Goal: Register for event/course

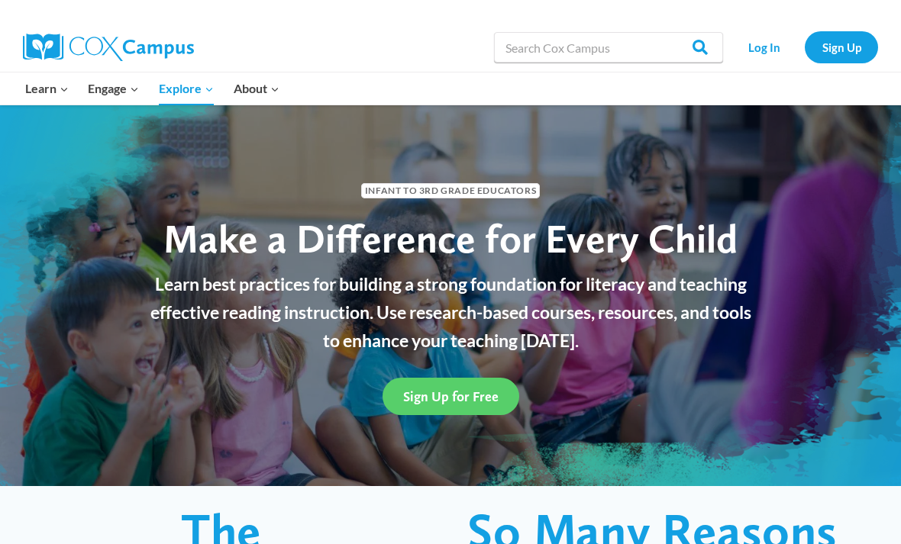
scroll to position [2501, 0]
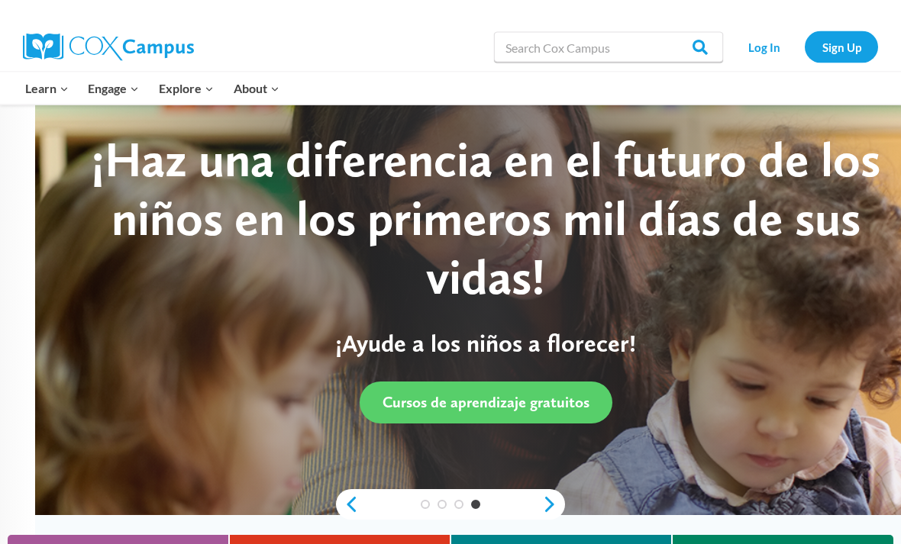
scroll to position [4, 0]
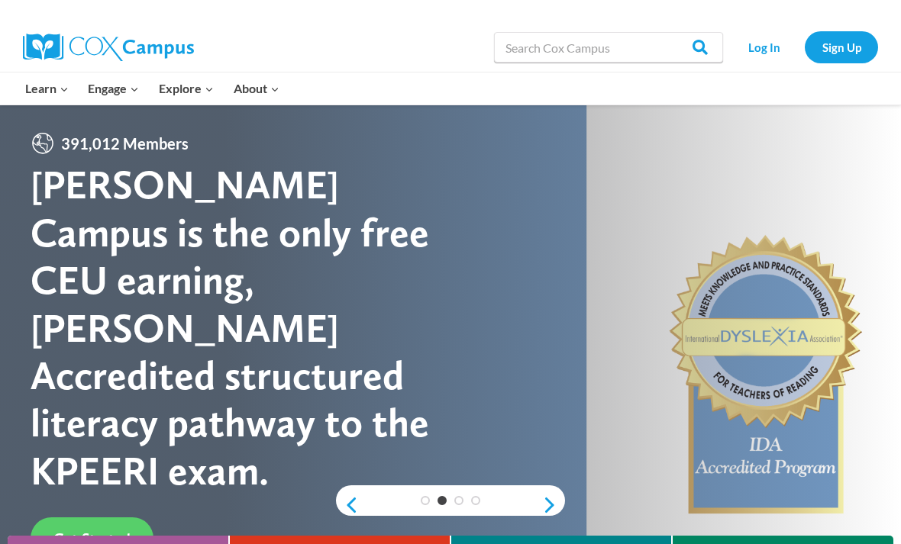
click at [776, 44] on link "Log In" at bounding box center [764, 46] width 66 height 31
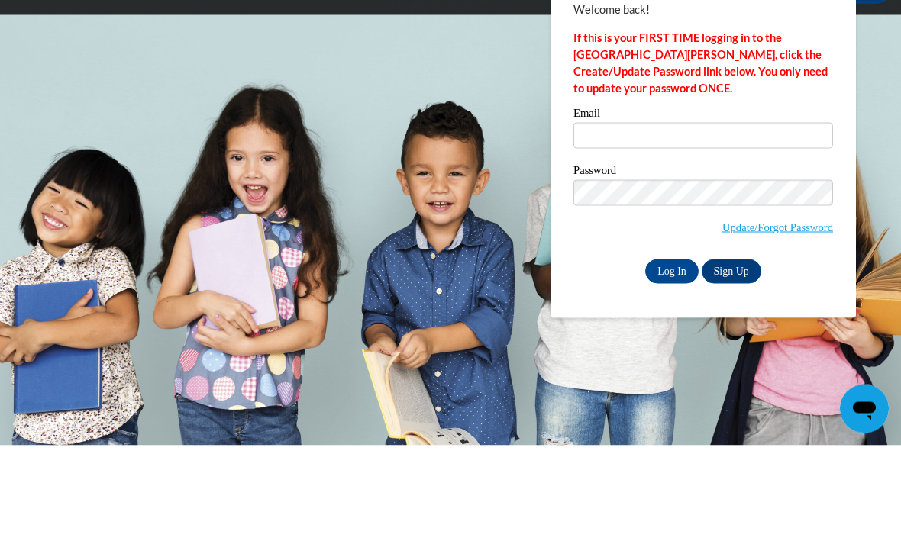
click at [715, 221] on input "Email" at bounding box center [703, 234] width 260 height 26
click at [682, 221] on input "Email" at bounding box center [703, 234] width 260 height 26
click at [718, 221] on input "Email" at bounding box center [703, 234] width 260 height 26
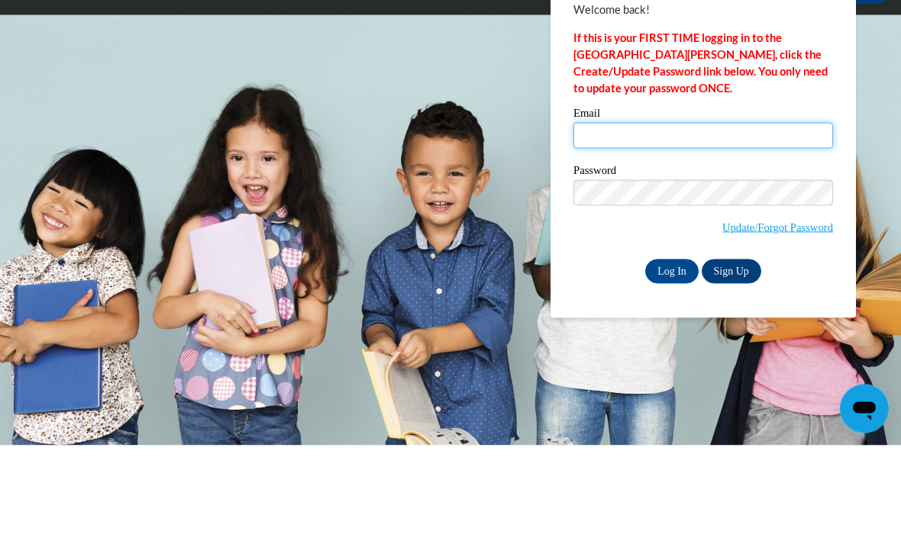
type input "hbullington@tcpsk12.org"
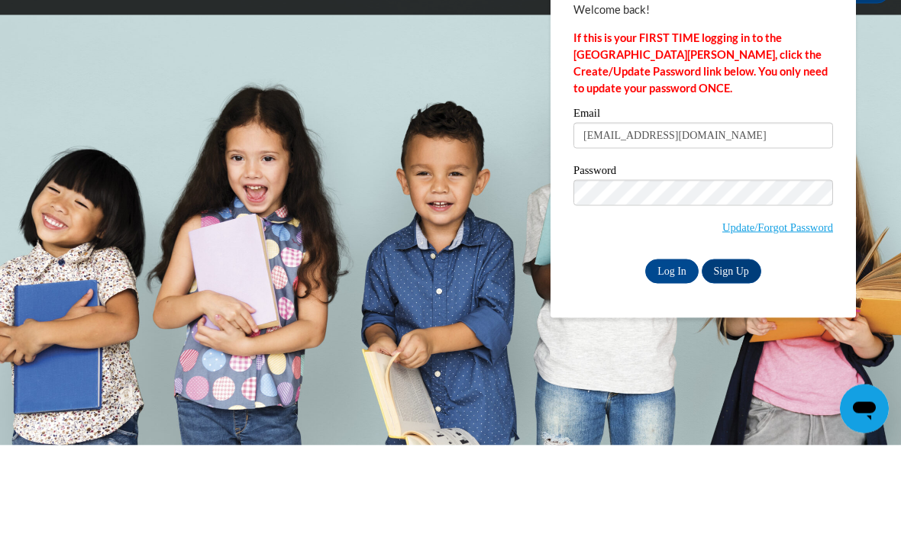
click at [672, 358] on input "Log In" at bounding box center [671, 370] width 53 height 24
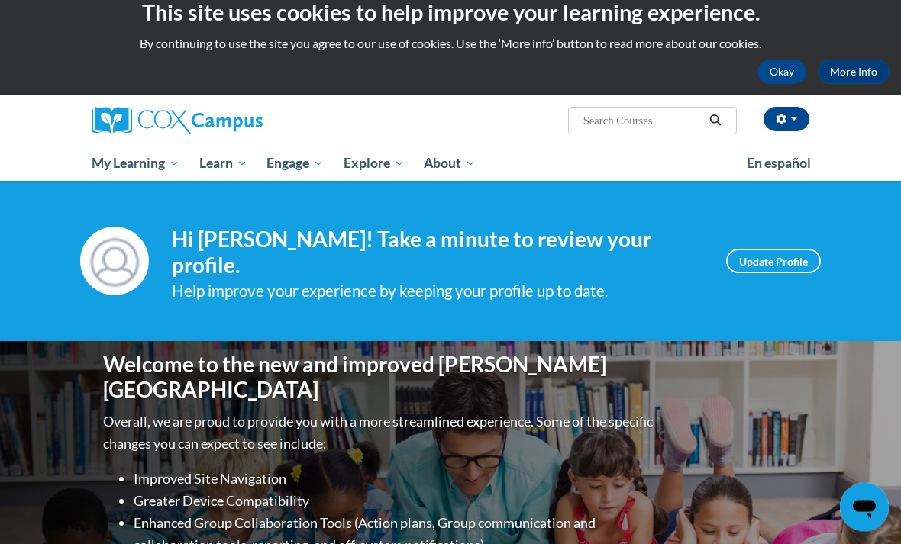
scroll to position [18, 0]
click at [0, 0] on span "Social-Emotional Health" at bounding box center [0, 0] width 0 height 0
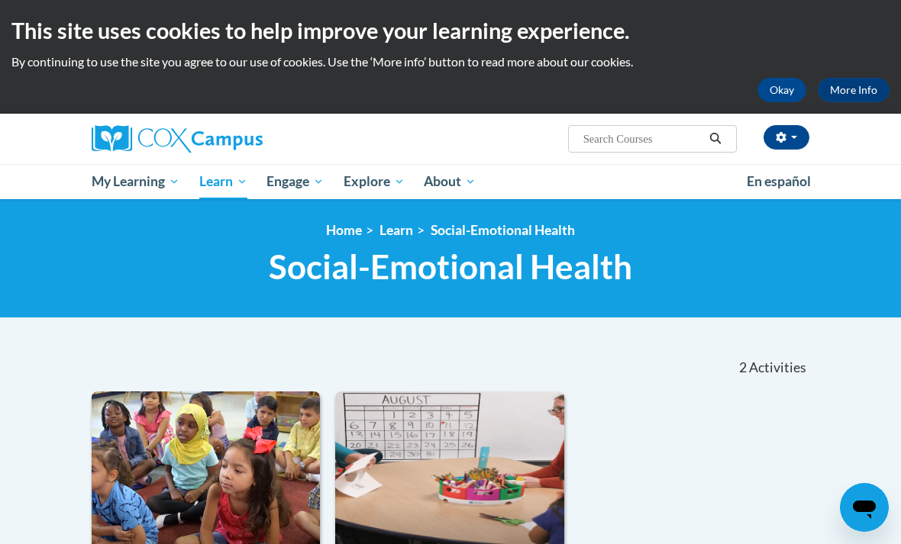
click at [0, 0] on link "All Courses" at bounding box center [0, 0] width 0 height 0
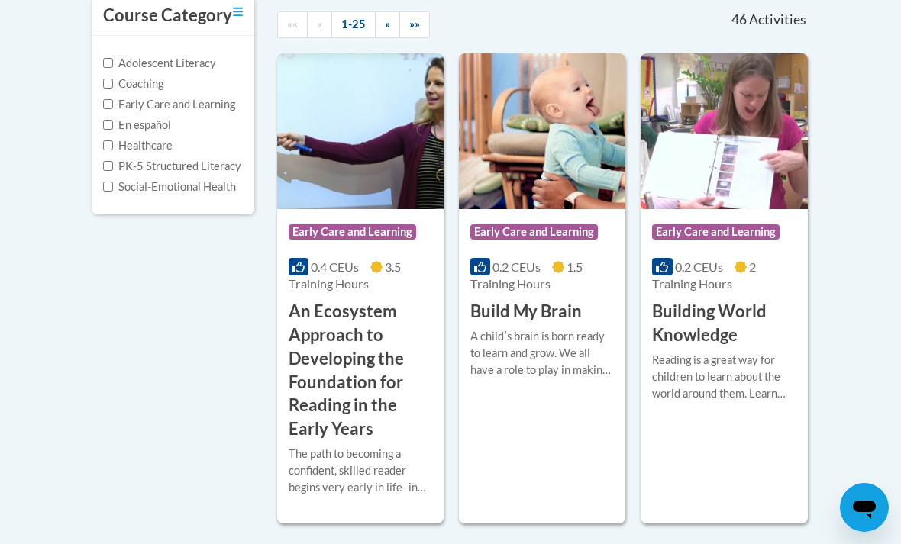
scroll to position [350, 0]
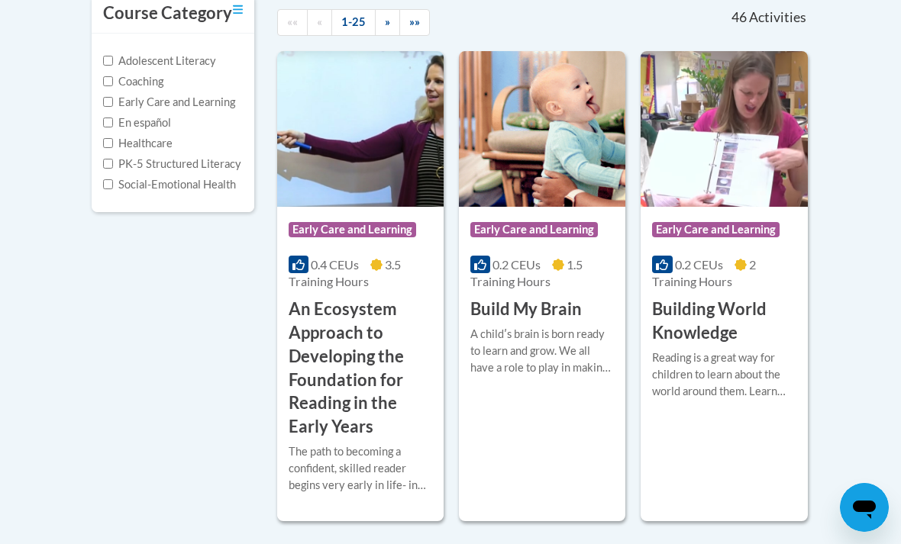
click at [112, 180] on input "Social-Emotional Health" at bounding box center [108, 184] width 10 height 10
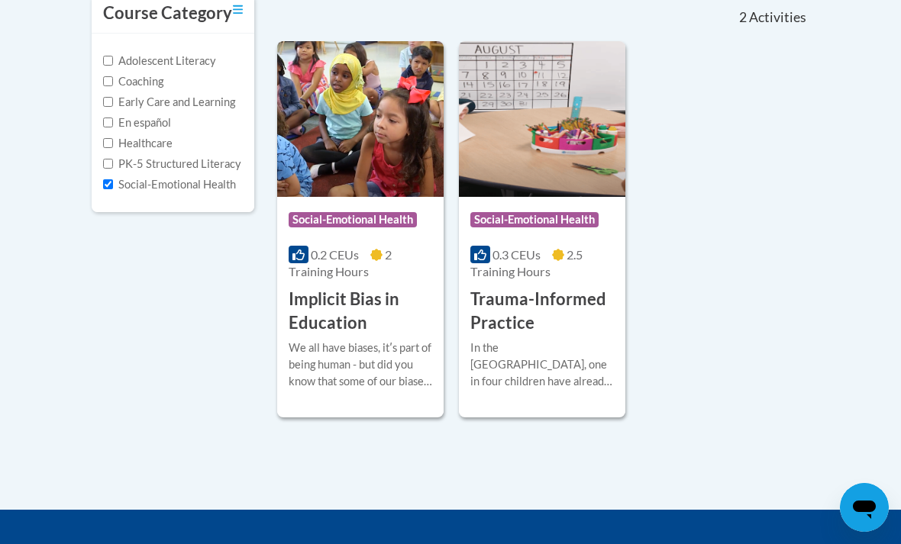
click at [111, 180] on input "Social-Emotional Health" at bounding box center [108, 184] width 10 height 10
checkbox input "false"
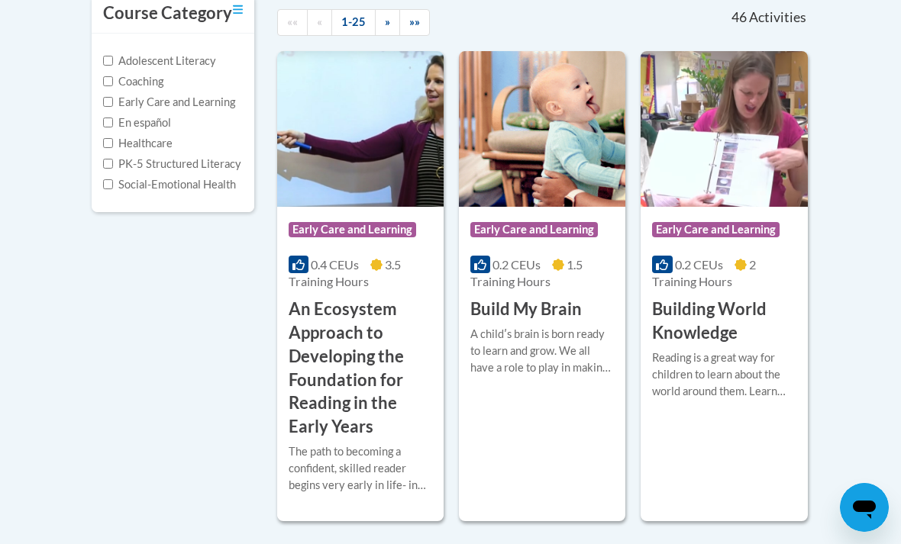
click at [112, 78] on input "Coaching" at bounding box center [108, 81] width 10 height 10
checkbox input "true"
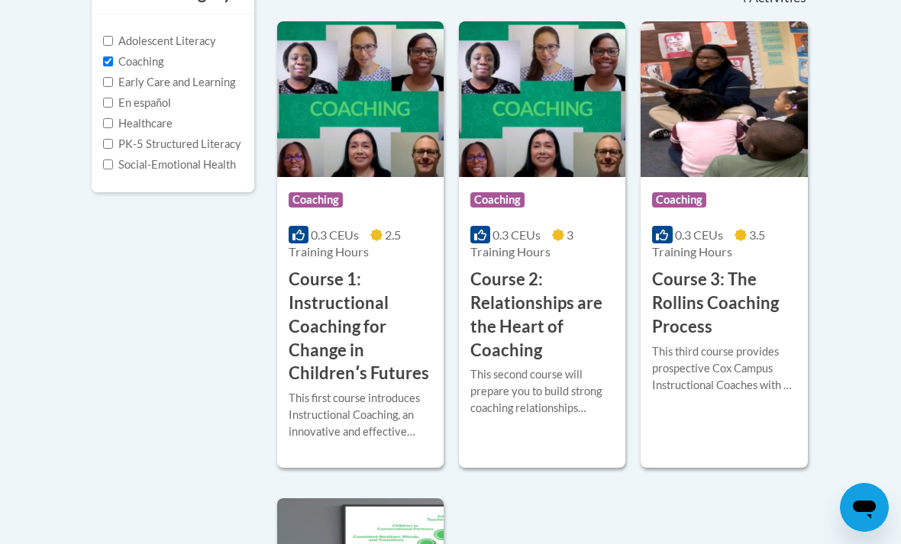
scroll to position [373, 0]
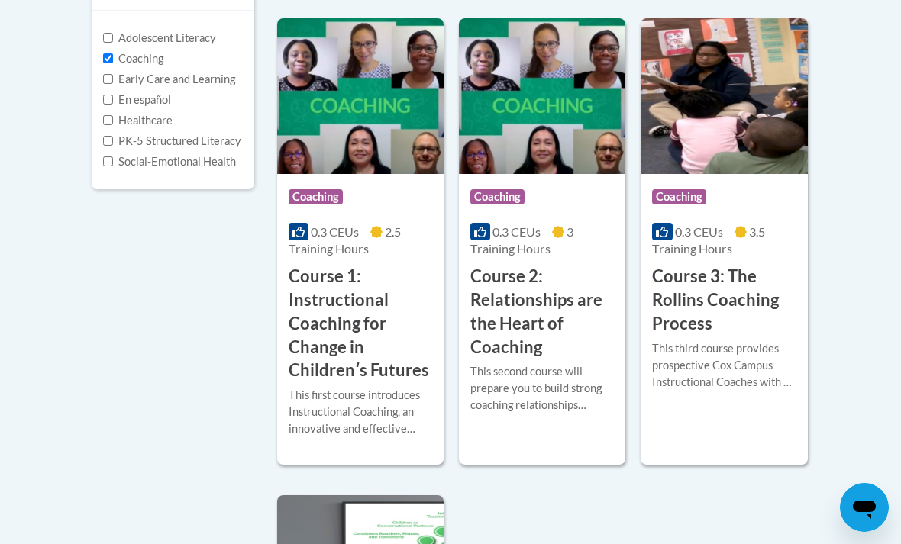
click at [111, 37] on input "Adolescent Literacy" at bounding box center [108, 38] width 10 height 10
checkbox input "true"
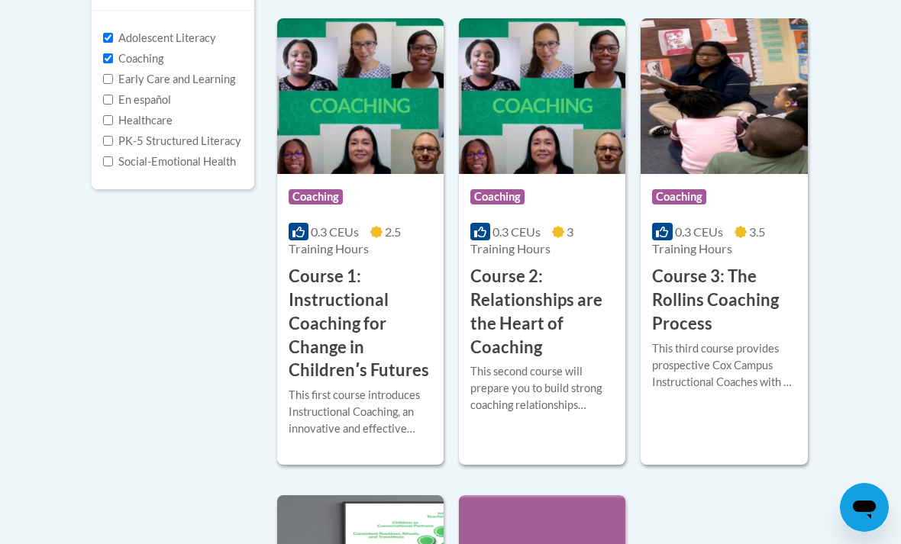
click at [105, 57] on input "Coaching" at bounding box center [108, 58] width 10 height 10
checkbox input "false"
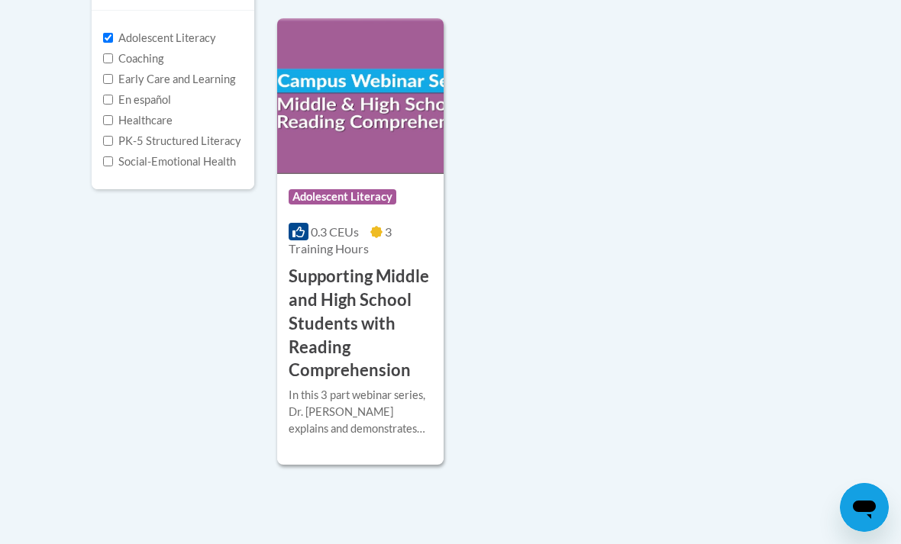
click at [105, 34] on input "Adolescent Literacy" at bounding box center [108, 38] width 10 height 10
checkbox input "false"
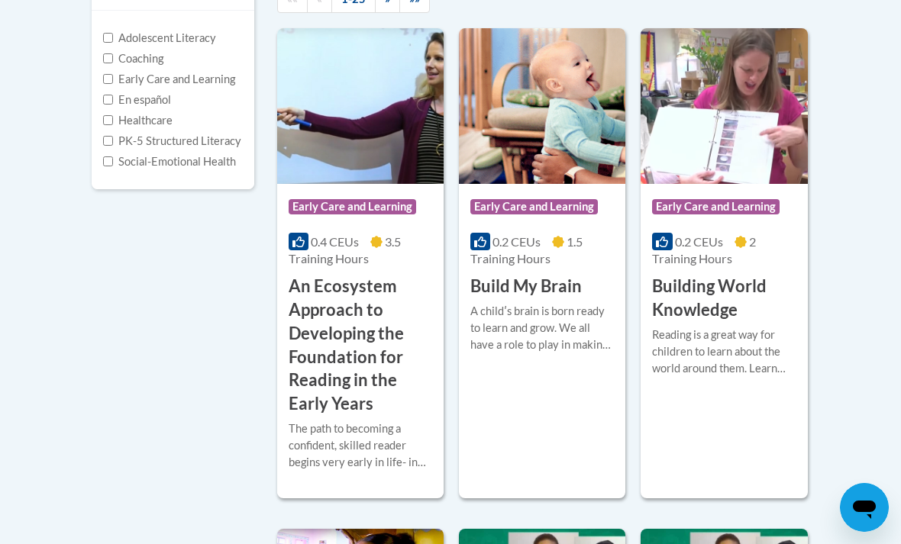
click at [110, 76] on input "Early Care and Learning" at bounding box center [108, 79] width 10 height 10
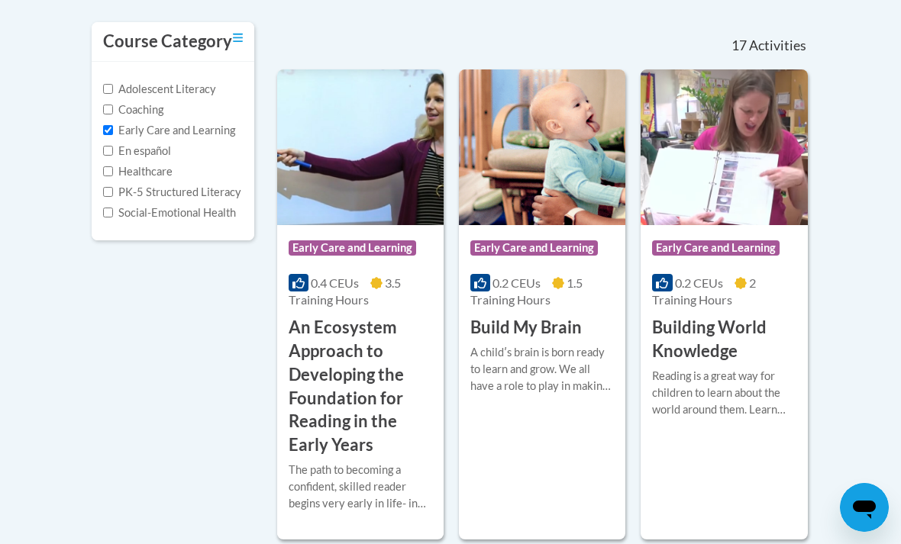
scroll to position [321, 0]
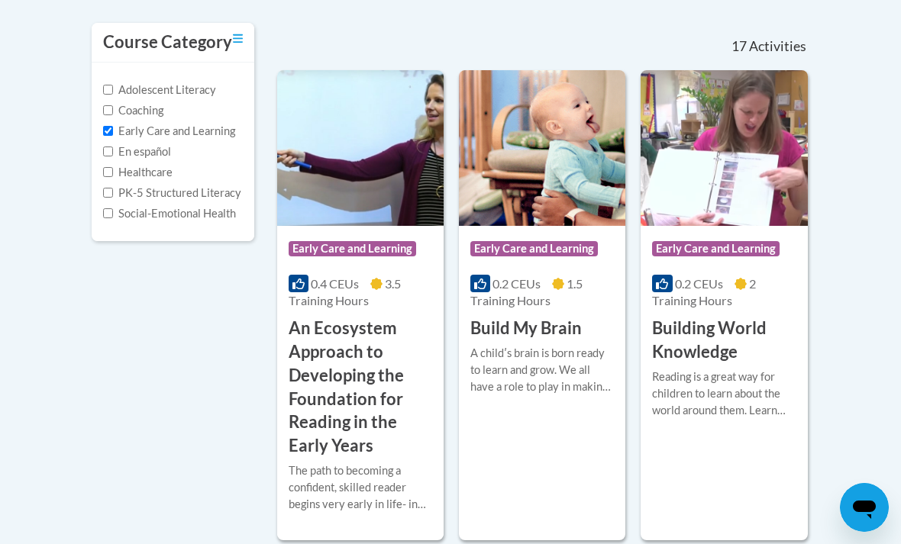
click at [108, 128] on input "Early Care and Learning" at bounding box center [108, 131] width 10 height 10
checkbox input "false"
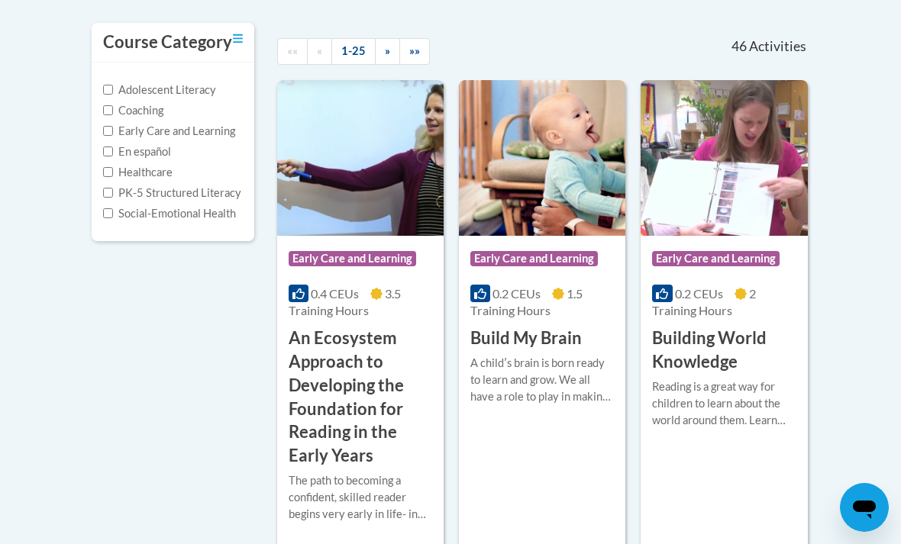
click at [108, 192] on input "PK-5 Structured Literacy" at bounding box center [108, 193] width 10 height 10
checkbox input "true"
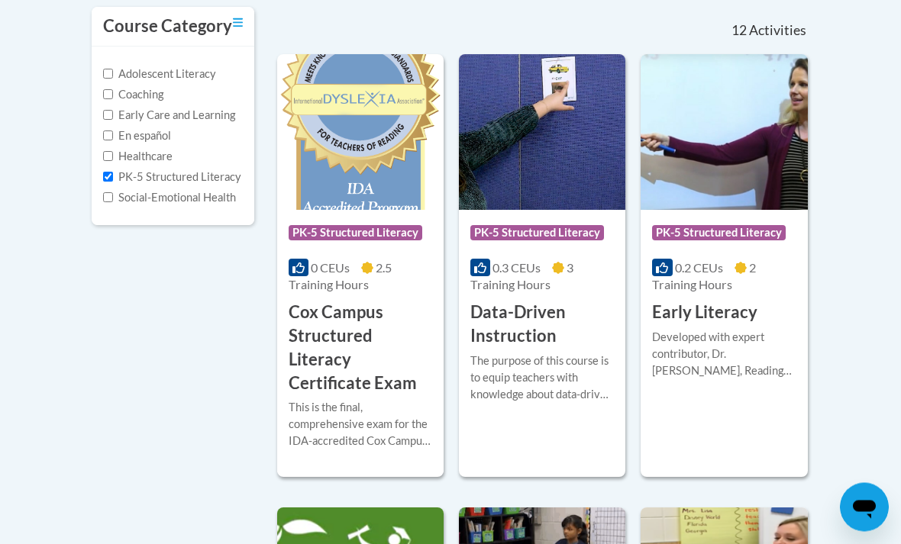
scroll to position [339, 0]
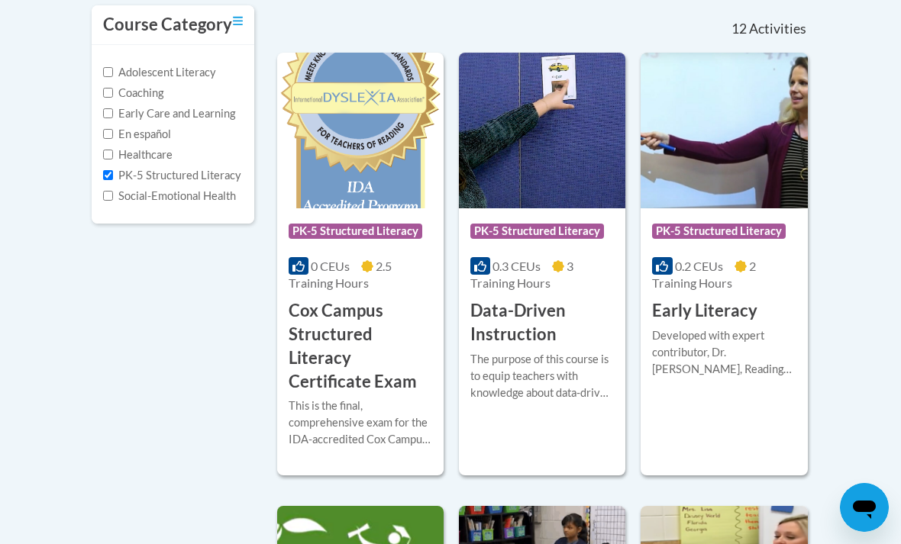
click at [593, 334] on h3 "Data-Driven Instruction" at bounding box center [542, 322] width 144 height 47
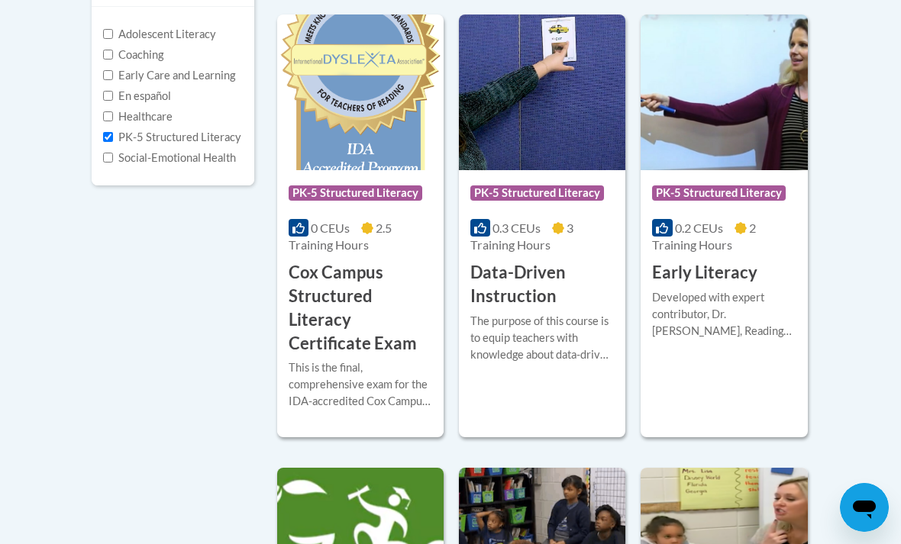
scroll to position [373, 0]
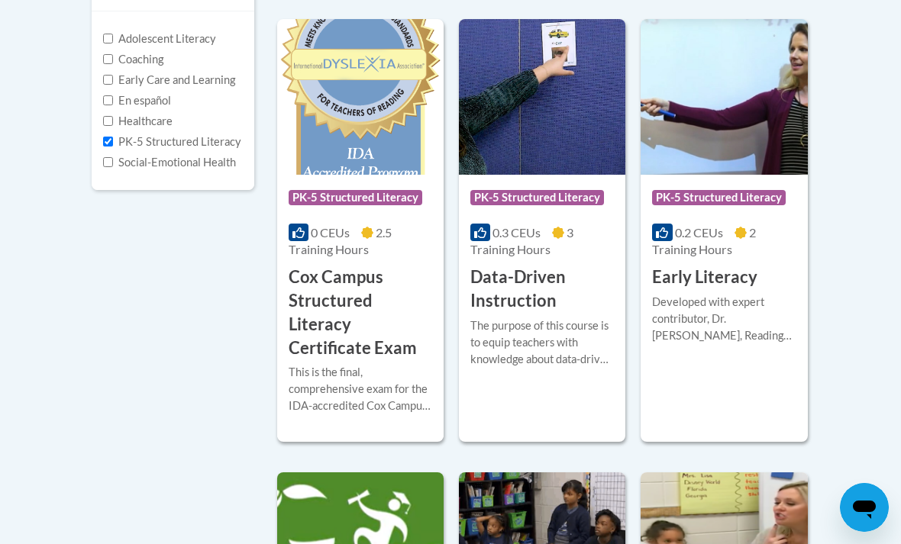
click at [367, 319] on h3 "Cox Campus Structured Literacy Certificate Exam" at bounding box center [361, 313] width 144 height 94
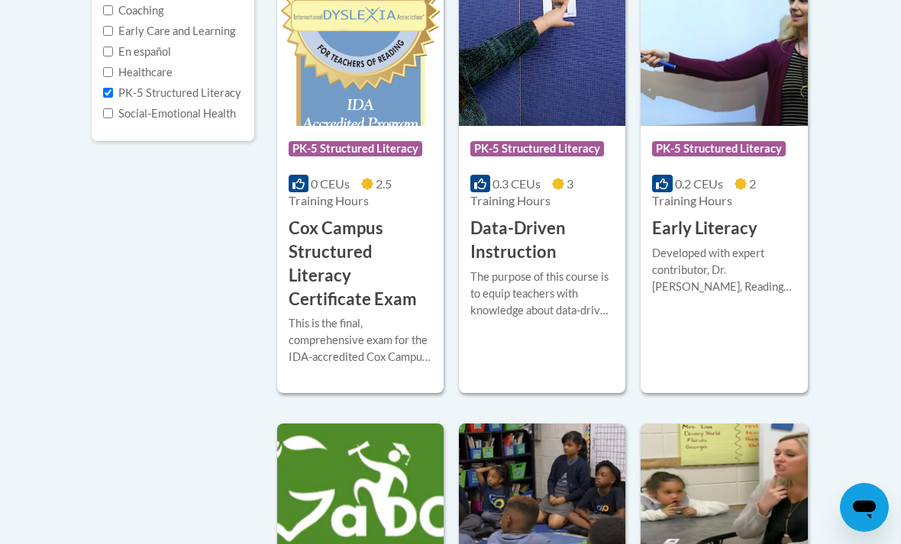
click at [744, 265] on div "Developed with expert contributor, Dr. Deborah Glaser, Reading Teacherʹs Top Te…" at bounding box center [724, 270] width 144 height 50
click at [522, 243] on h3 "Data-Driven Instruction" at bounding box center [542, 240] width 144 height 47
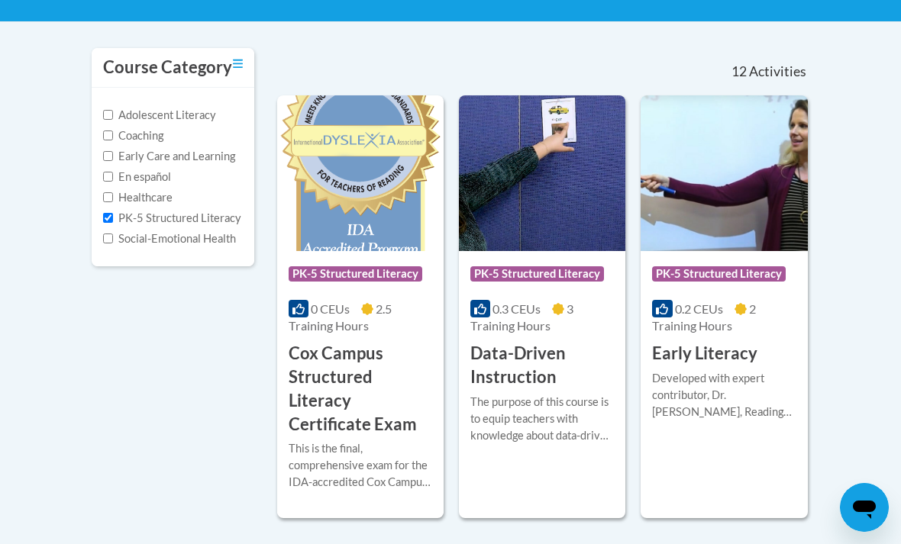
scroll to position [299, 0]
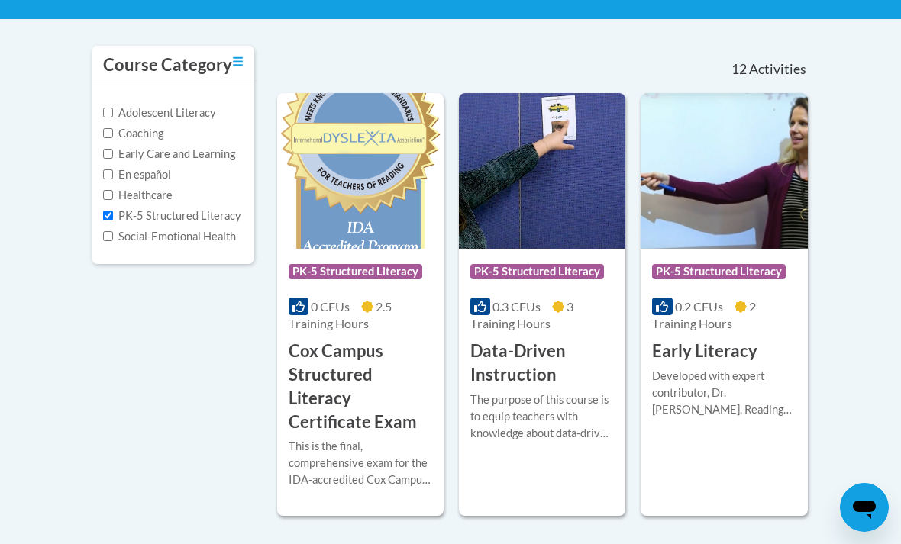
click at [98, 217] on div "Adolescent Literacy Coaching Early Care and Learning En español Healthcare PK-5…" at bounding box center [173, 175] width 163 height 179
click at [108, 115] on input "Adolescent Literacy" at bounding box center [108, 113] width 10 height 10
checkbox input "true"
click at [105, 220] on input "PK-5 Structured Literacy" at bounding box center [108, 216] width 10 height 10
checkbox input "false"
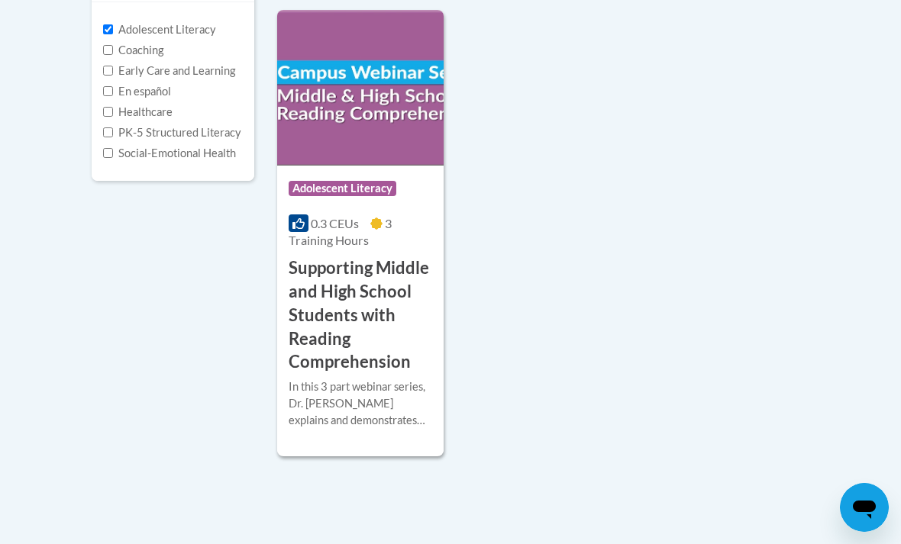
scroll to position [382, 0]
click at [99, 30] on div "Adolescent Literacy Coaching Early Care and Learning En español Healthcare PK-5…" at bounding box center [173, 91] width 163 height 179
click at [104, 34] on input "Adolescent Literacy" at bounding box center [108, 29] width 10 height 10
checkbox input "false"
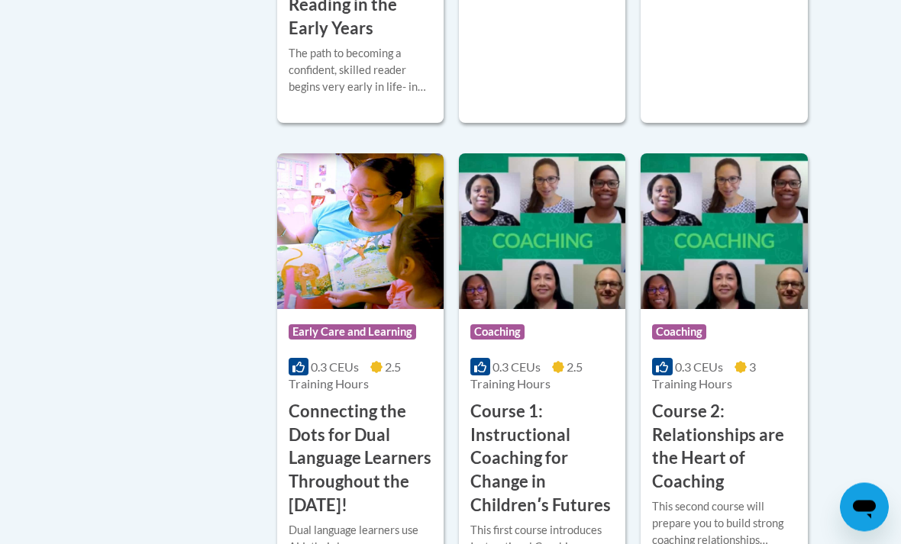
scroll to position [751, 0]
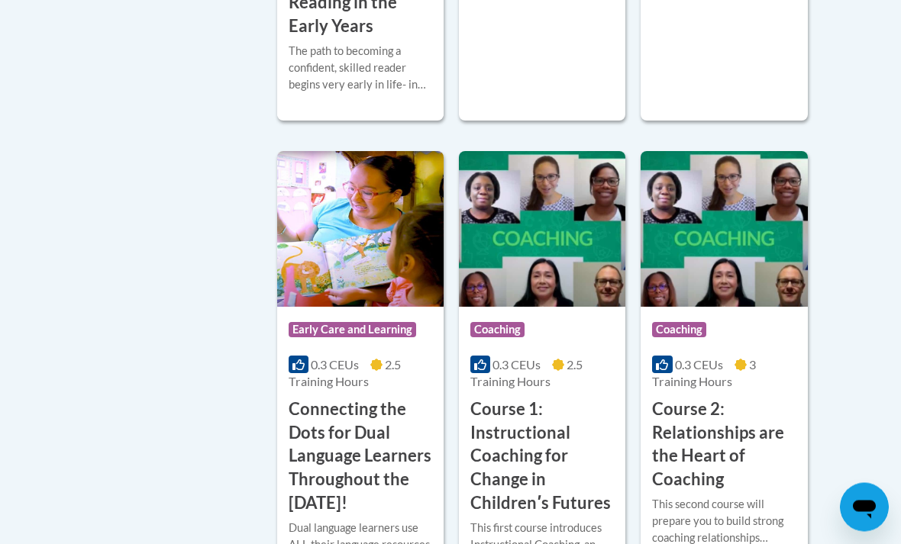
click at [565, 431] on h3 "Course 1: Instructional Coaching for Change in Childrenʹs Futures" at bounding box center [542, 458] width 144 height 118
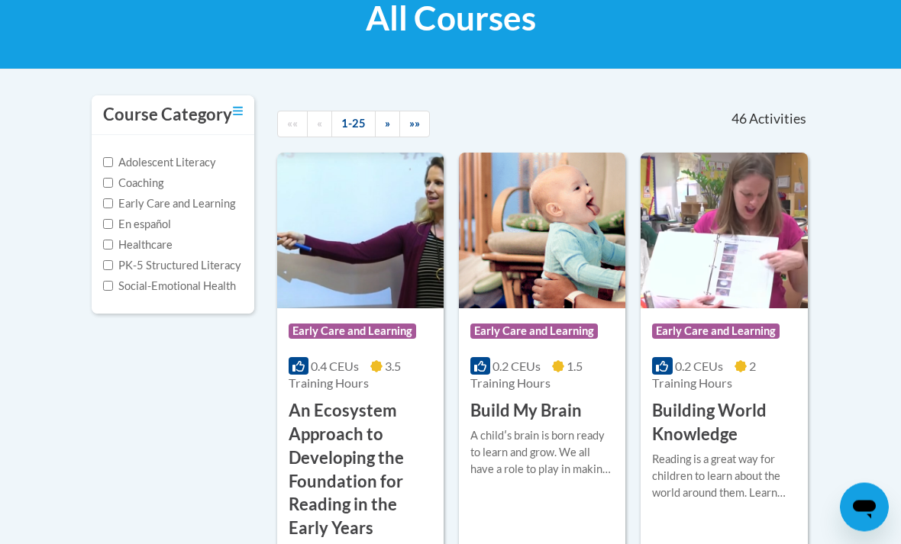
scroll to position [297, 0]
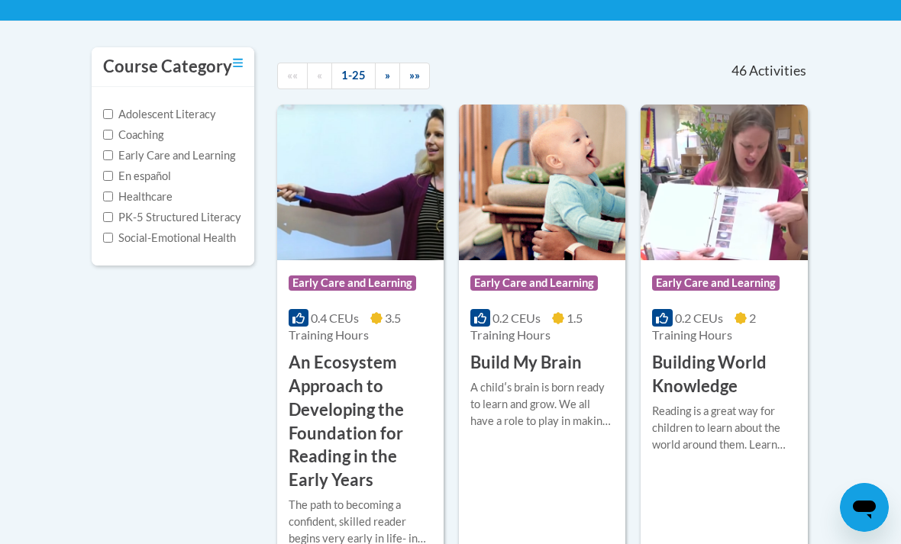
click at [573, 470] on div "Course Category: Early Care and Learning 0.2 CEUs 1.5 Training Hours COURSE Bui…" at bounding box center [542, 340] width 166 height 470
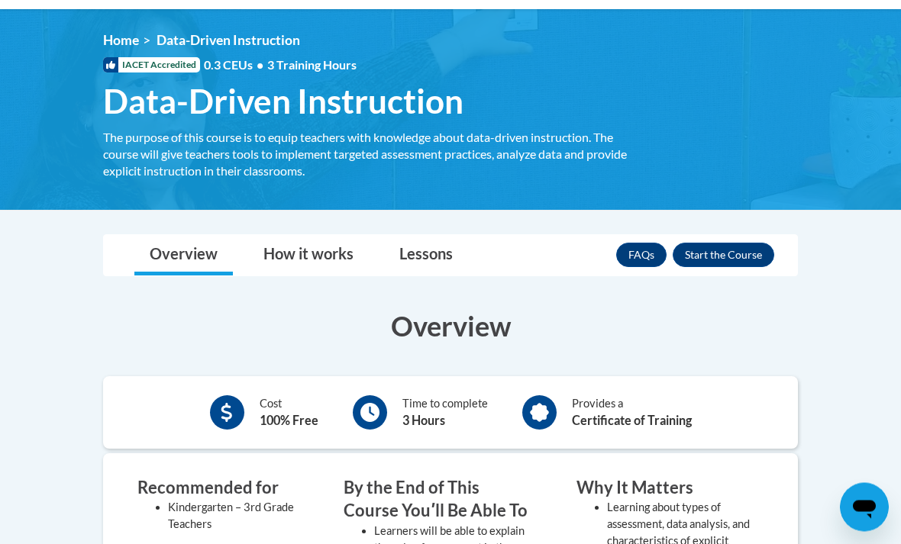
scroll to position [190, 0]
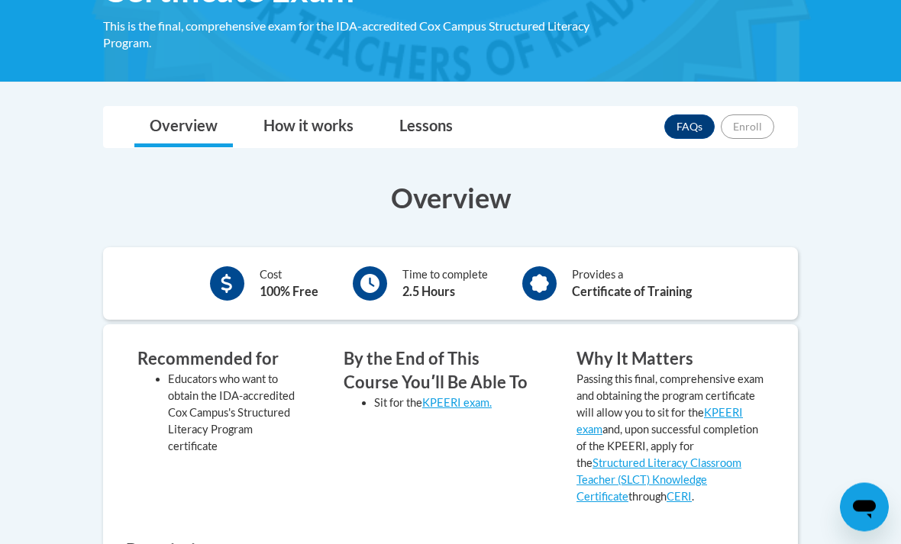
scroll to position [326, 0]
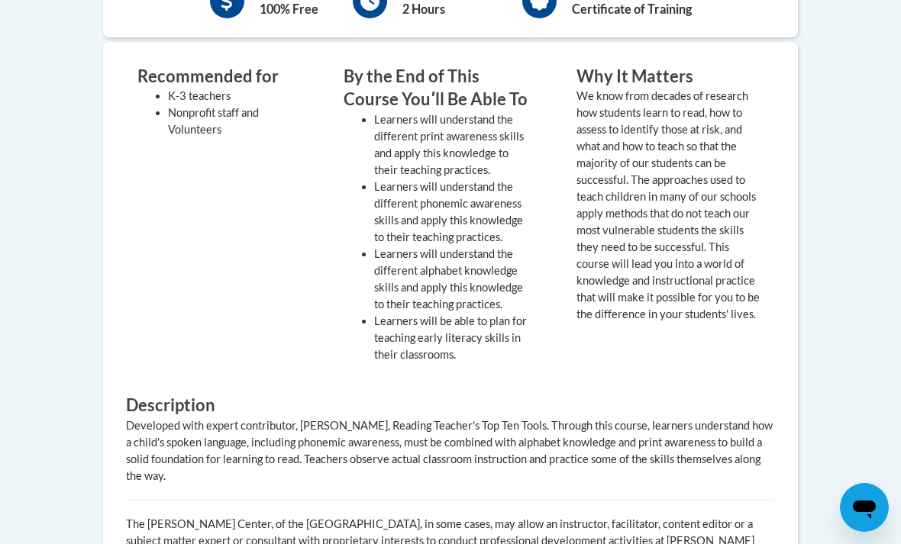
scroll to position [594, 0]
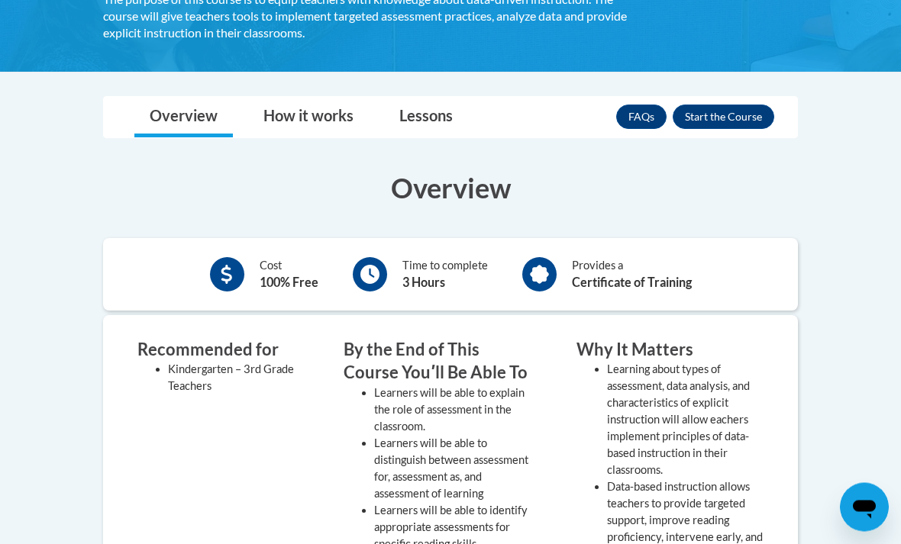
scroll to position [328, 0]
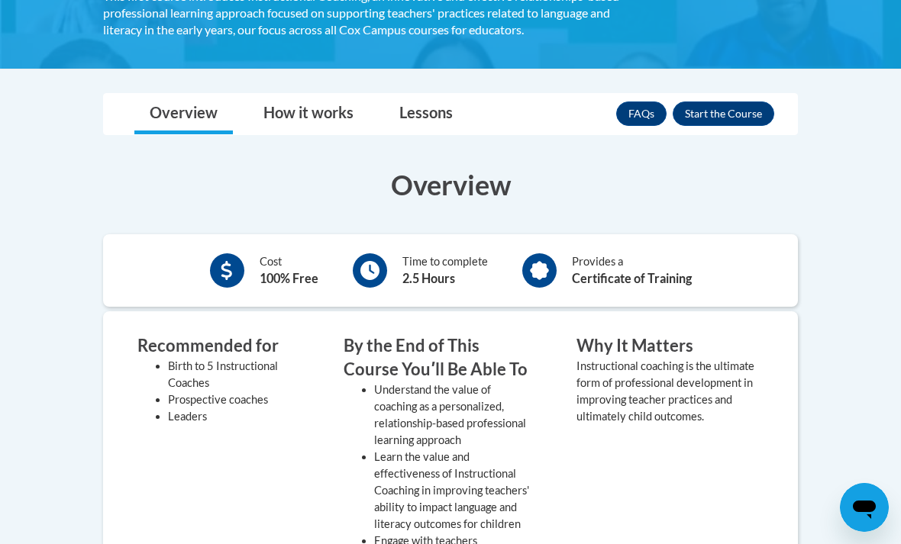
scroll to position [370, 0]
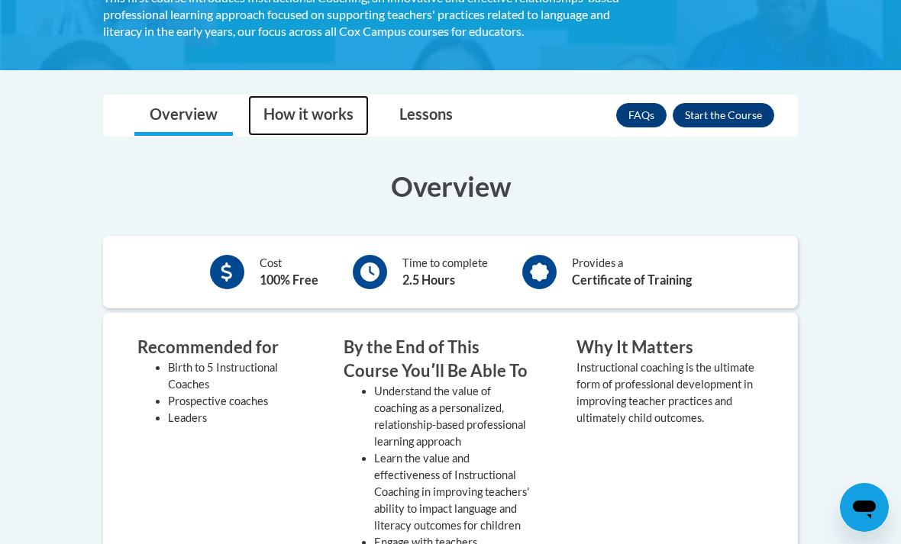
click at [312, 108] on link "How it works" at bounding box center [308, 115] width 121 height 40
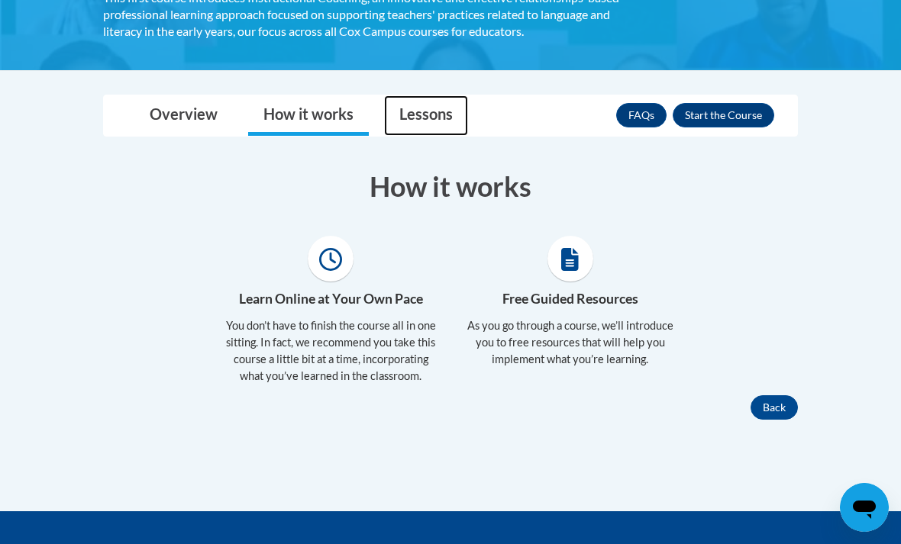
click at [415, 111] on link "Lessons" at bounding box center [426, 115] width 84 height 40
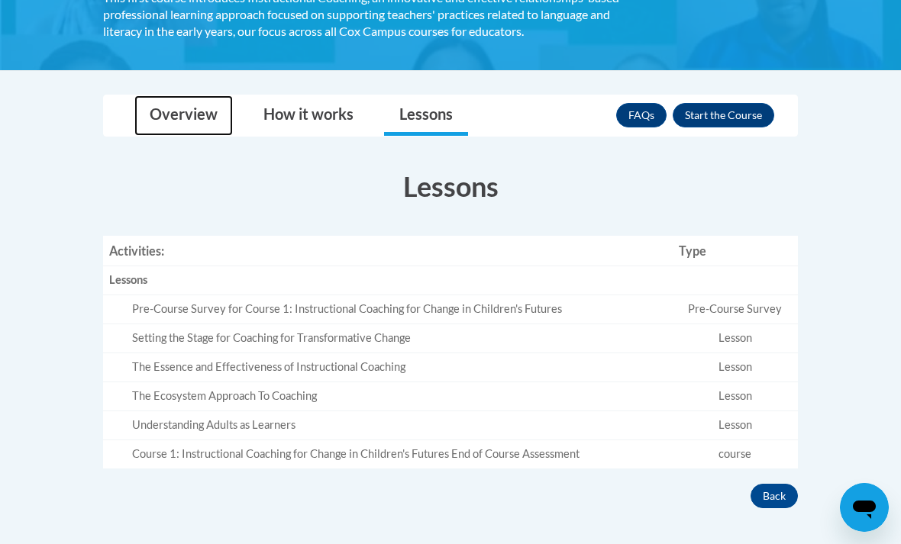
click at [220, 110] on link "Overview" at bounding box center [183, 115] width 99 height 40
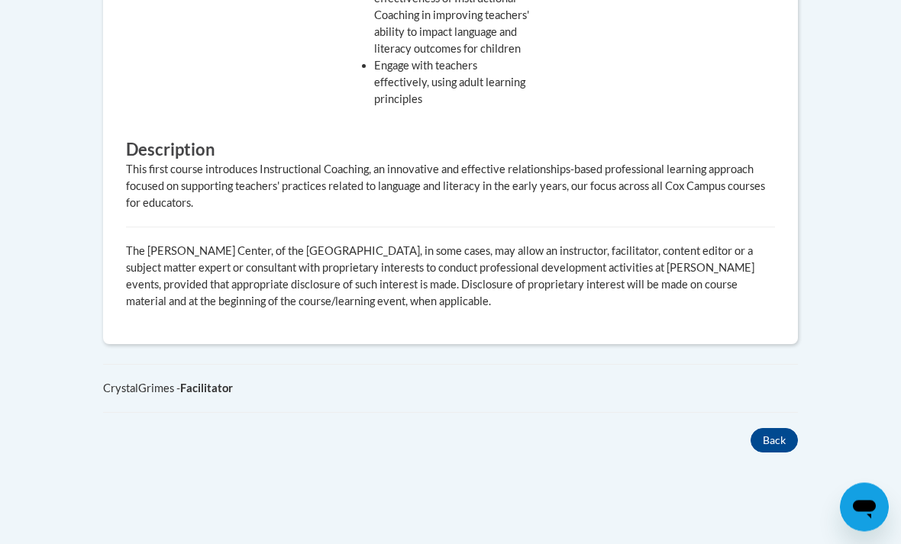
scroll to position [848, 0]
click at [782, 439] on button "Back" at bounding box center [774, 440] width 47 height 24
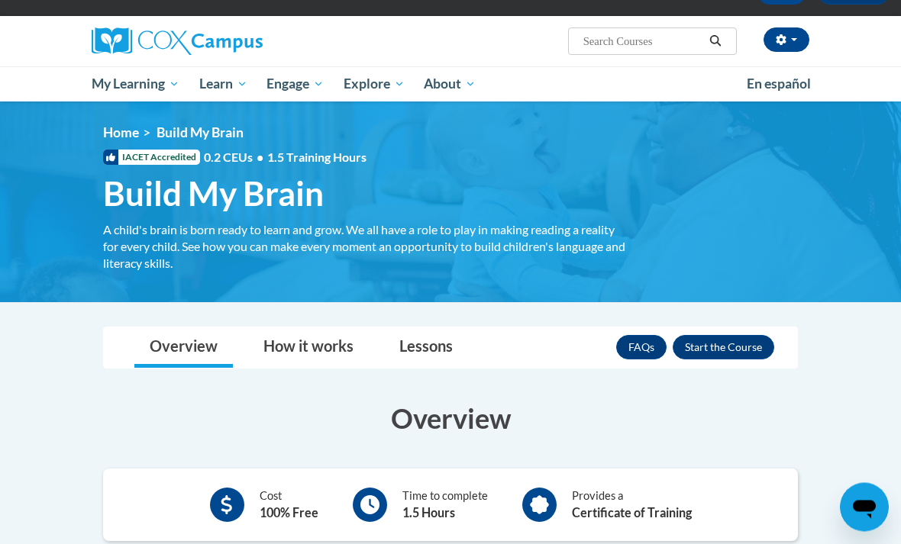
scroll to position [111, 0]
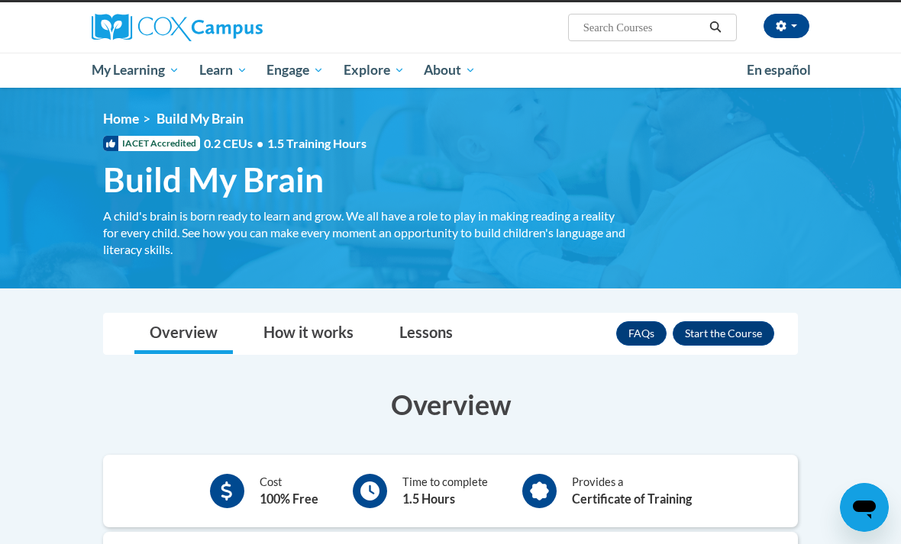
click at [731, 338] on button "Enroll" at bounding box center [724, 333] width 102 height 24
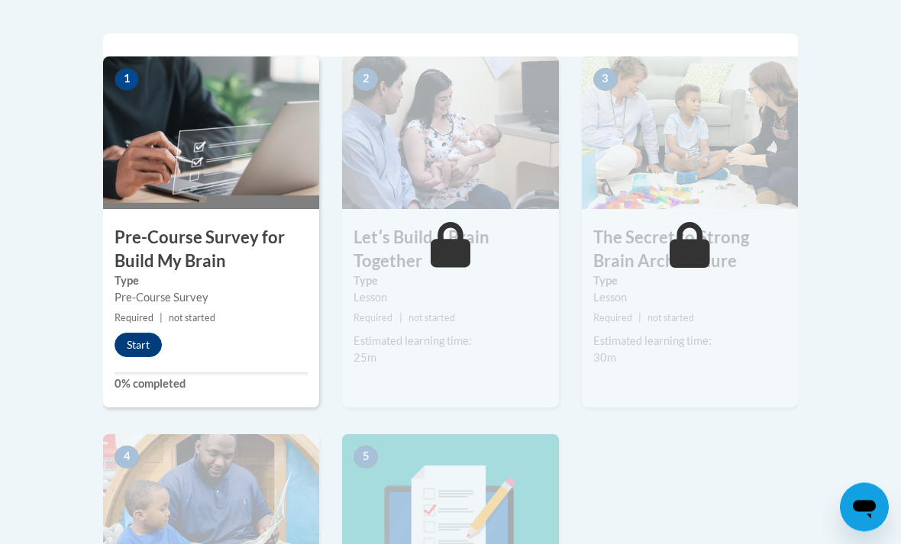
click at [132, 344] on button "Start" at bounding box center [138, 346] width 47 height 24
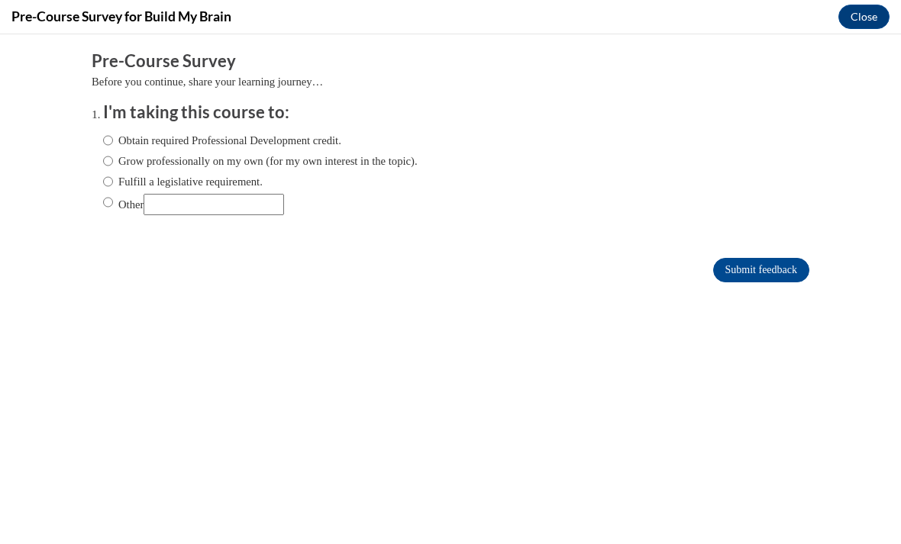
click at [107, 144] on input "Obtain required Professional Development credit." at bounding box center [108, 140] width 10 height 17
radio input "true"
click at [767, 270] on input "Submit feedback" at bounding box center [761, 269] width 96 height 24
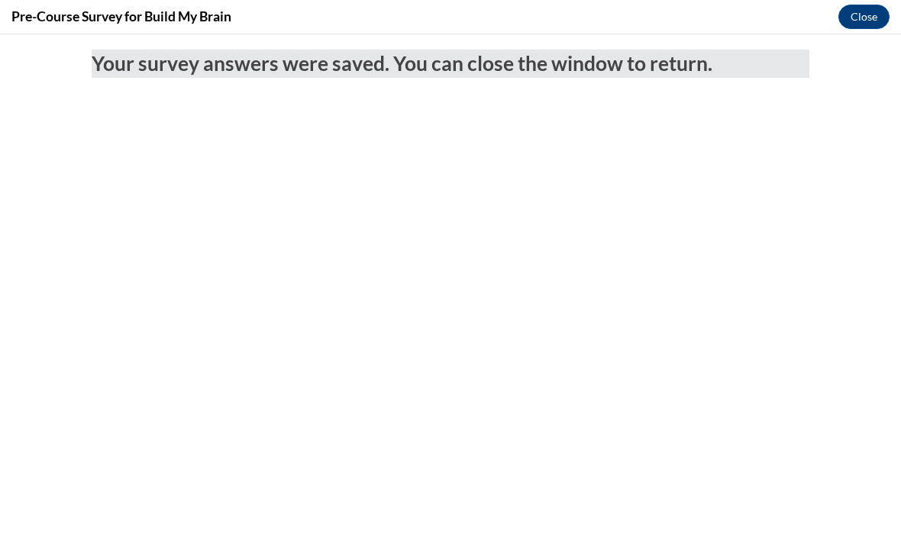
scroll to position [66, 0]
click at [855, 15] on button "Close" at bounding box center [863, 17] width 51 height 24
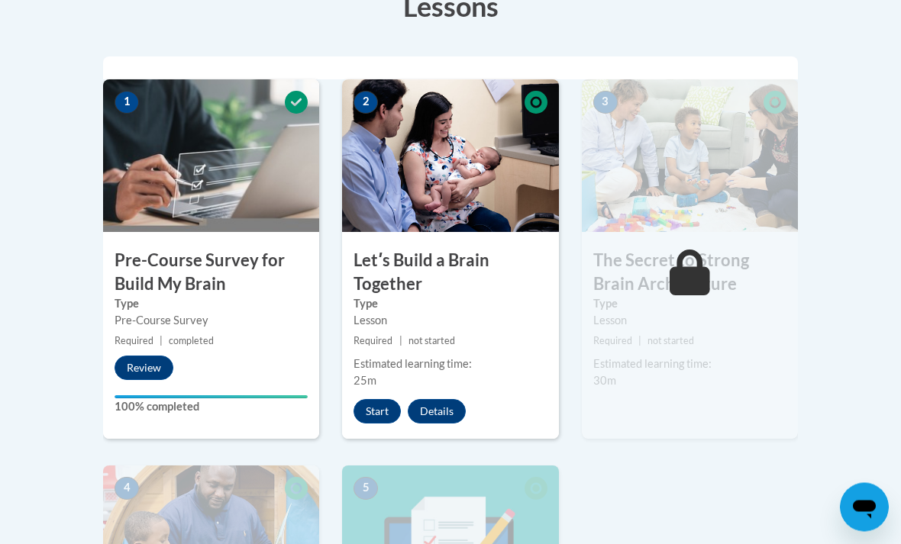
scroll to position [457, 0]
click at [373, 412] on button "Start" at bounding box center [377, 411] width 47 height 24
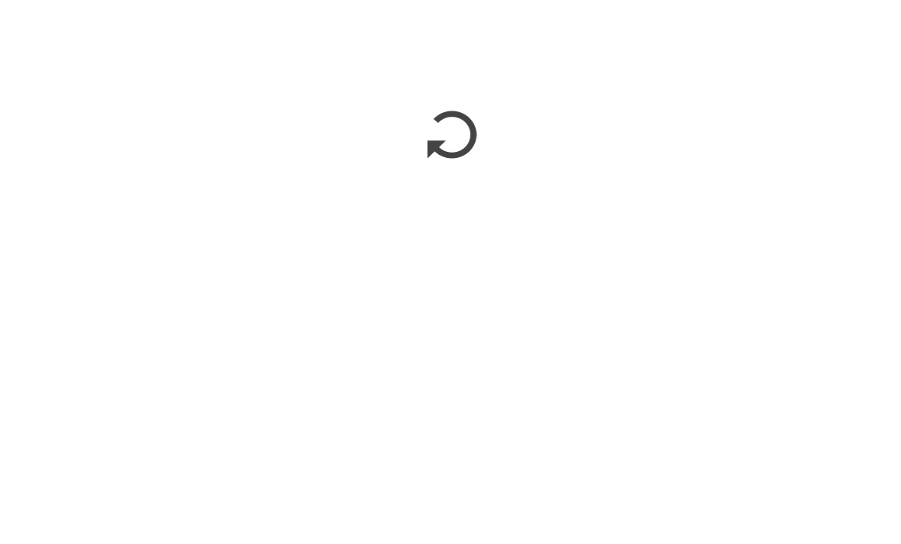
scroll to position [611, 0]
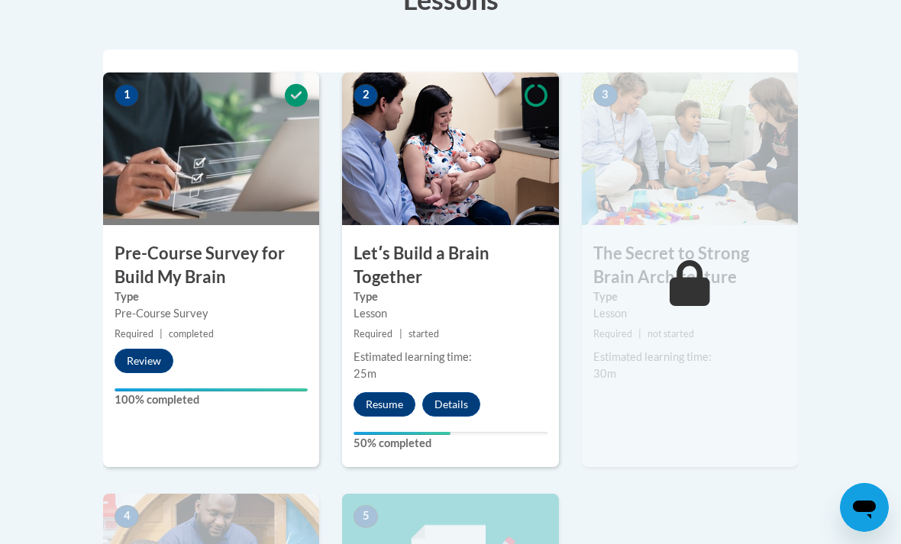
click at [394, 399] on button "Resume" at bounding box center [385, 404] width 62 height 24
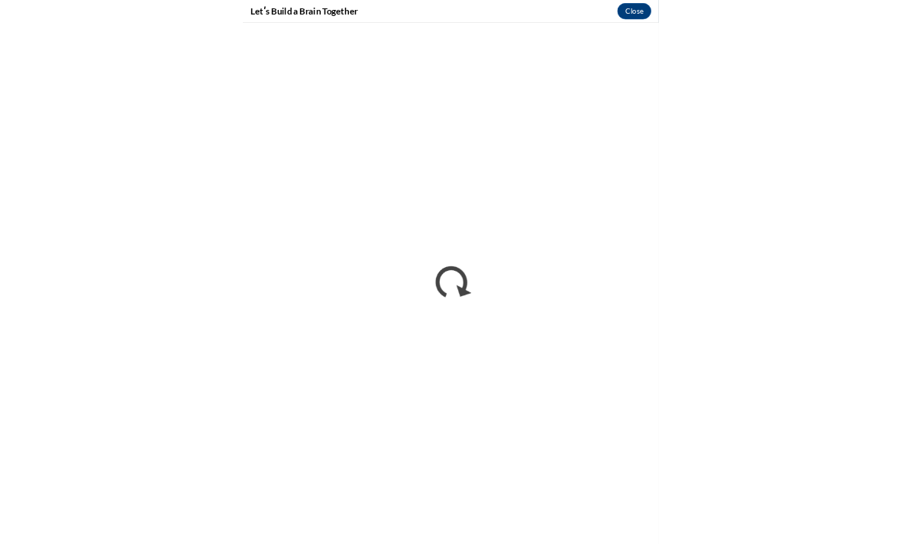
scroll to position [464, 0]
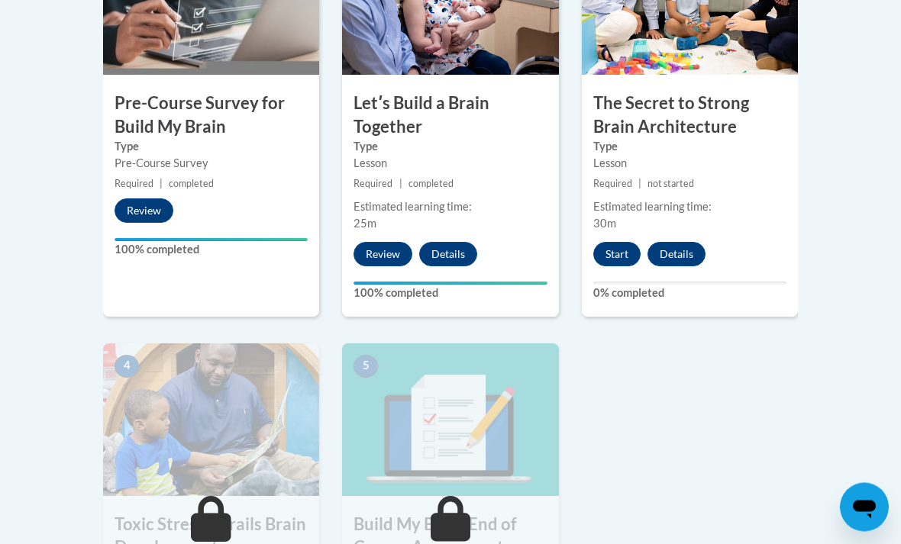
scroll to position [614, 0]
click at [614, 247] on button "Start" at bounding box center [616, 254] width 47 height 24
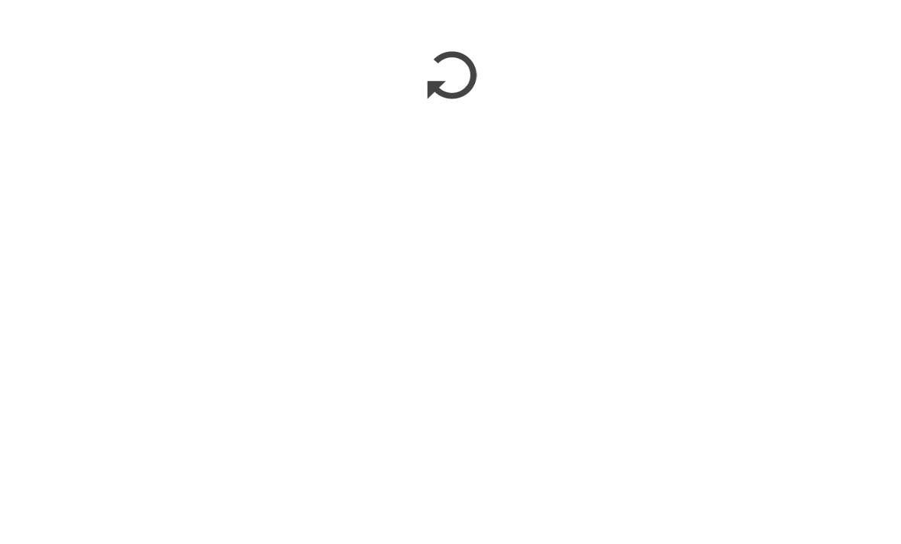
scroll to position [1126, 0]
